Goal: Use online tool/utility: Utilize a website feature to perform a specific function

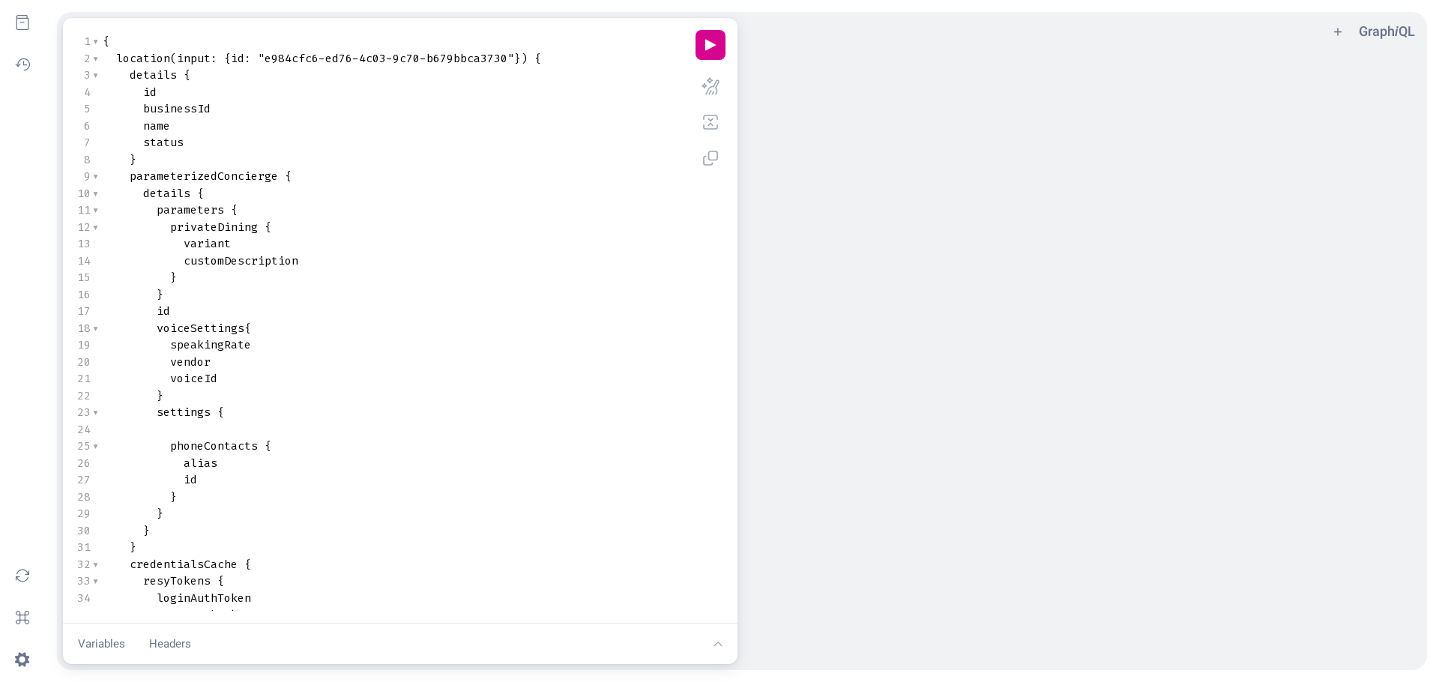
click at [343, 129] on pre "name" at bounding box center [392, 126] width 584 height 17
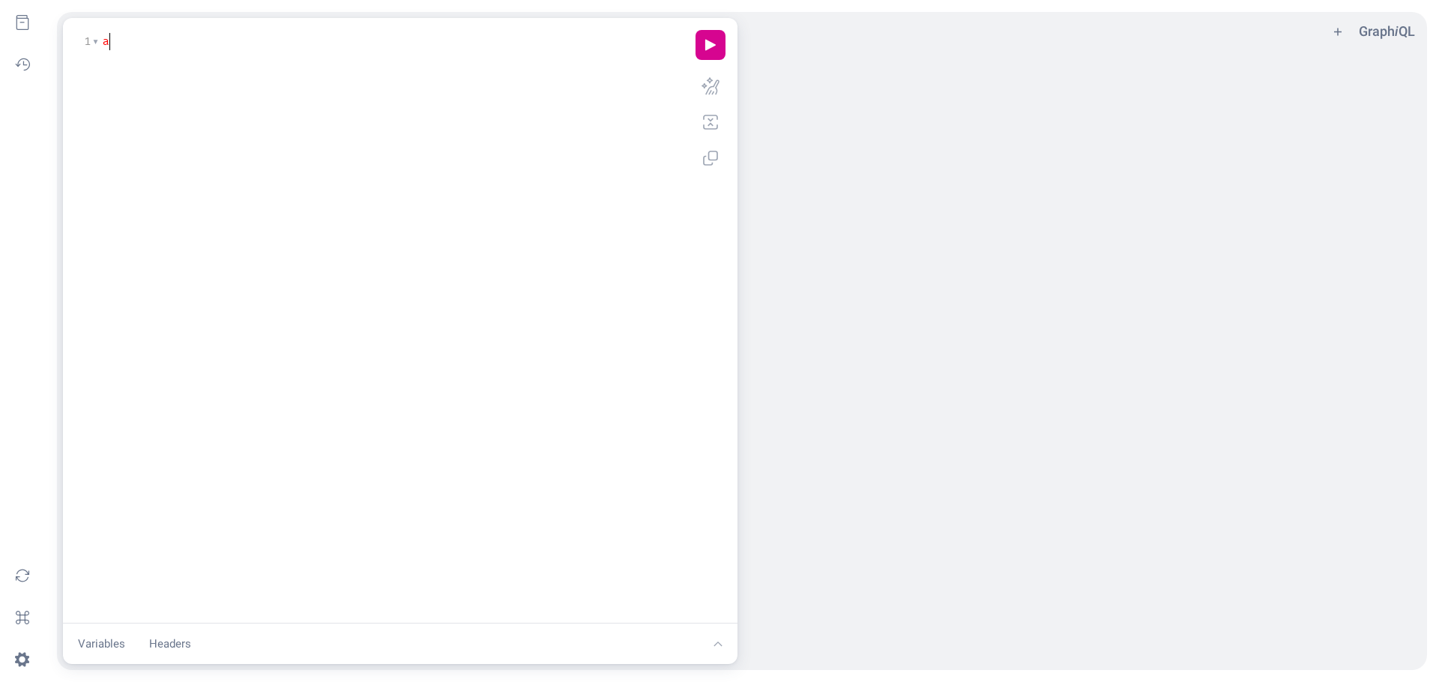
type textarea "all"
type textarea "query"
type textarea "a"
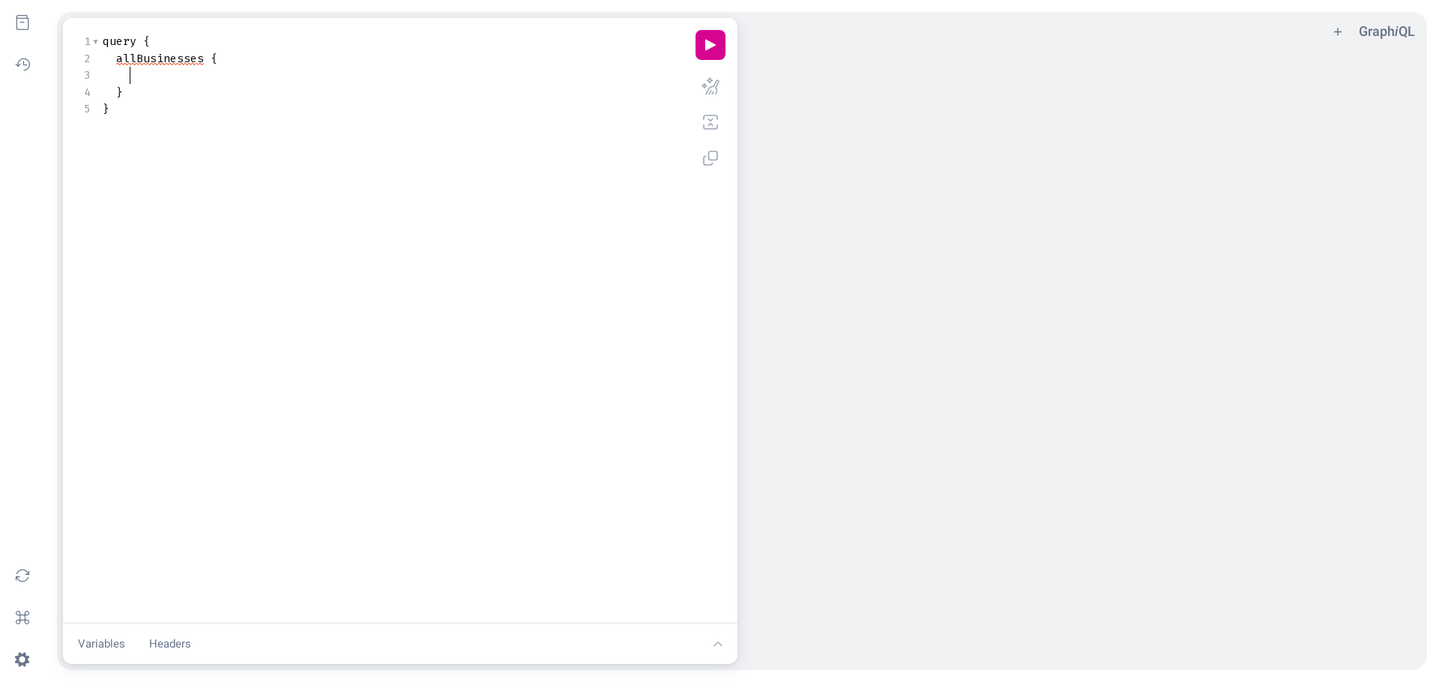
type textarea "l"
type textarea "pa"
type textarea "para"
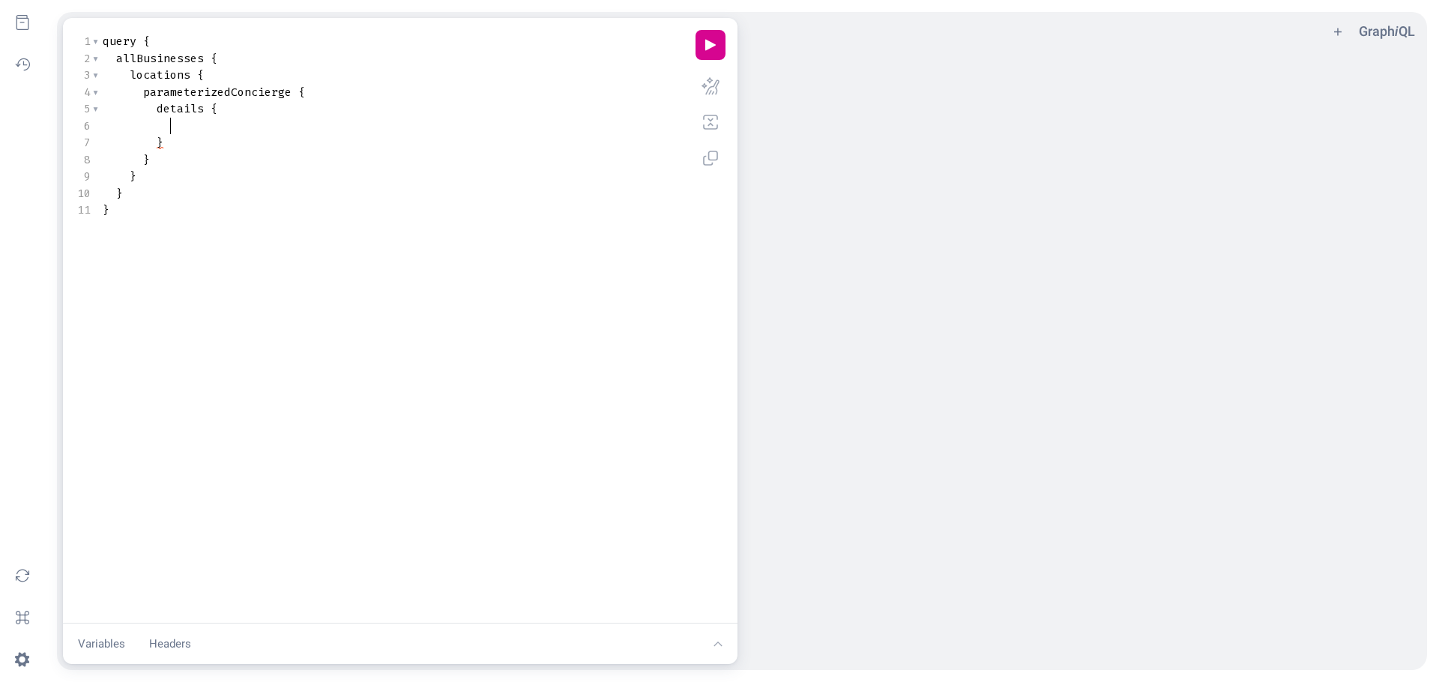
type textarea "p"
type textarea "pr"
type textarea "va"
type textarea "de"
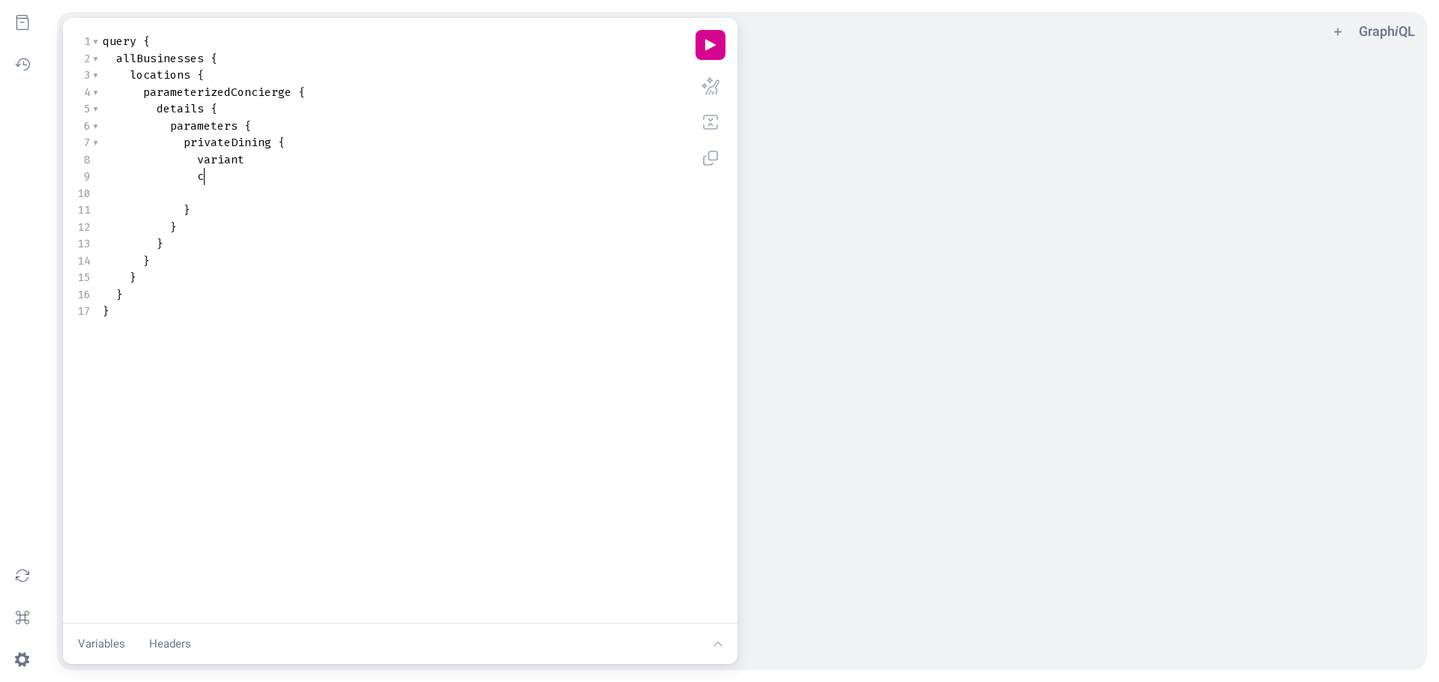
type textarea "cus"
type textarea "de"
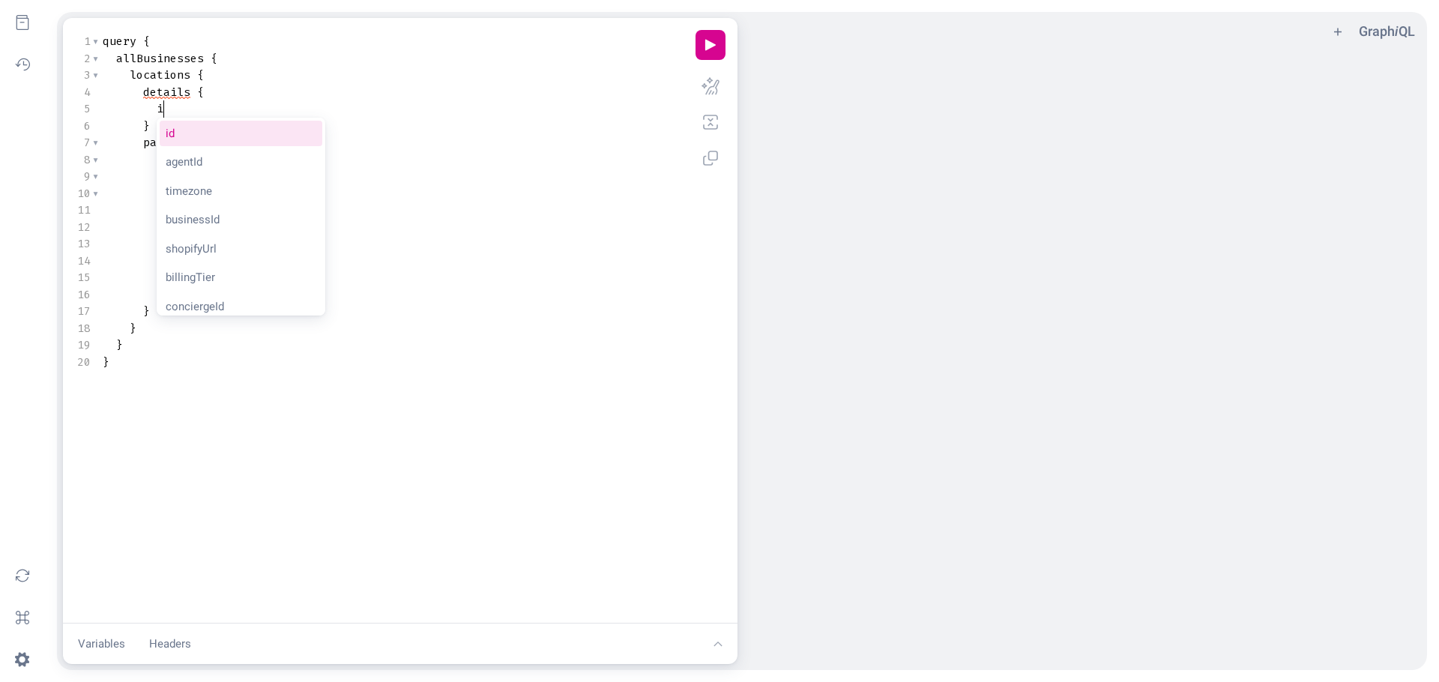
type textarea "id"
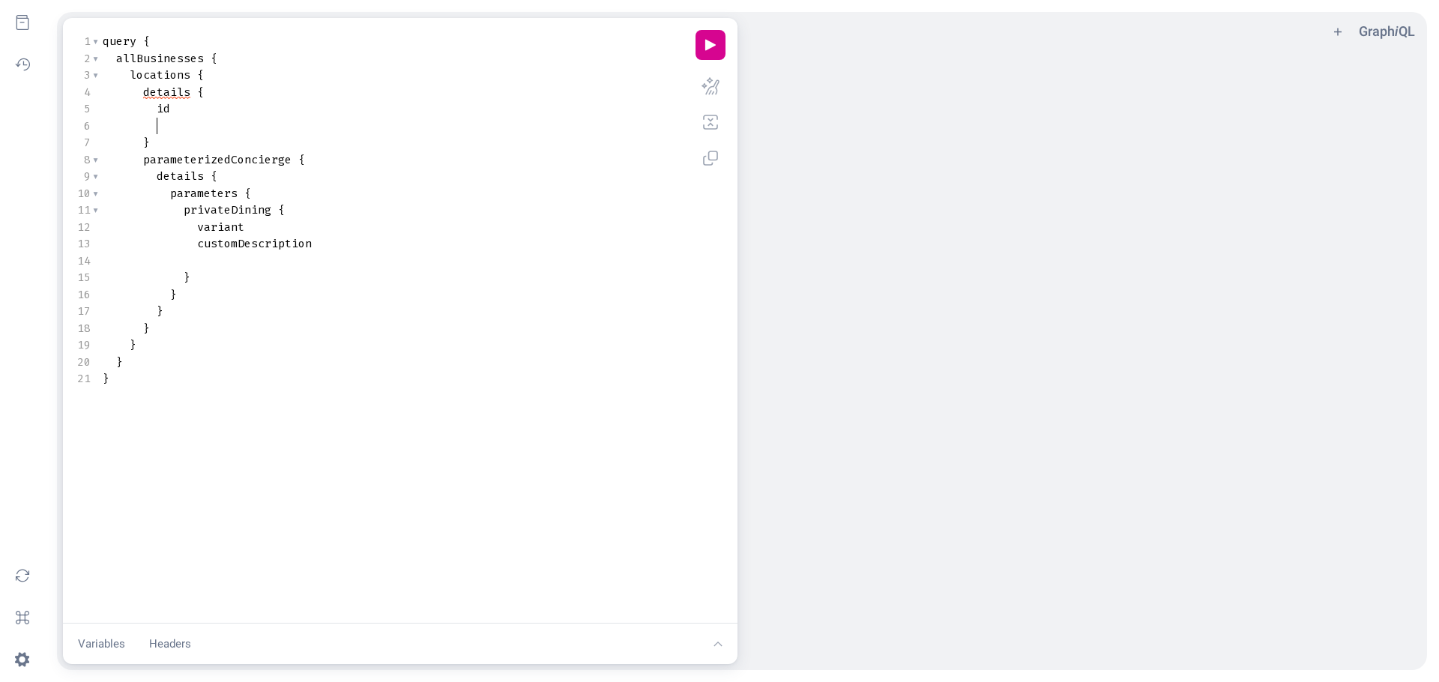
scroll to position [0, 12]
type textarea "na"
click at [705, 55] on button "play icon" at bounding box center [711, 45] width 30 height 30
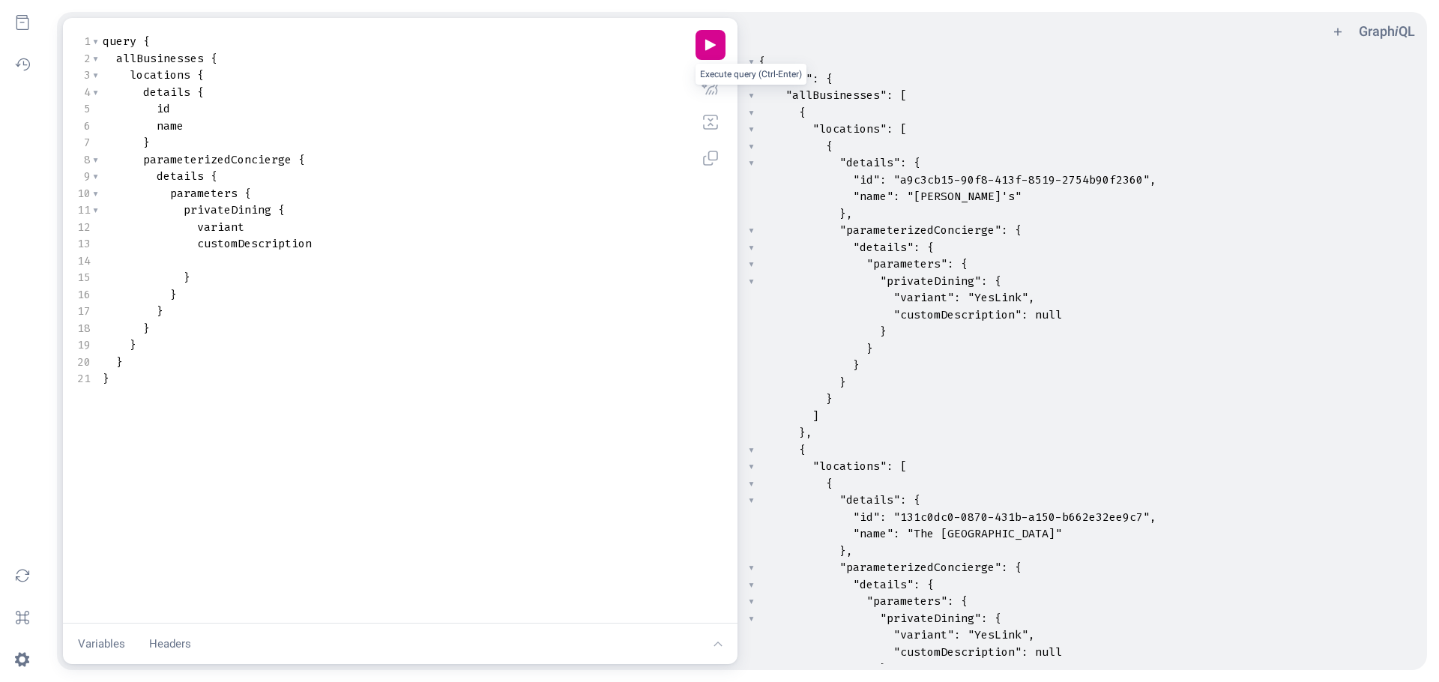
click at [1045, 225] on pre ""parameterizedConcierge" : {" at bounding box center [1089, 230] width 666 height 17
type textarea "{ "data": { "allBusinesses": [ { "locations": [ { "details": { "id": "a9c3cb15-…"
